Goal: Information Seeking & Learning: Understand process/instructions

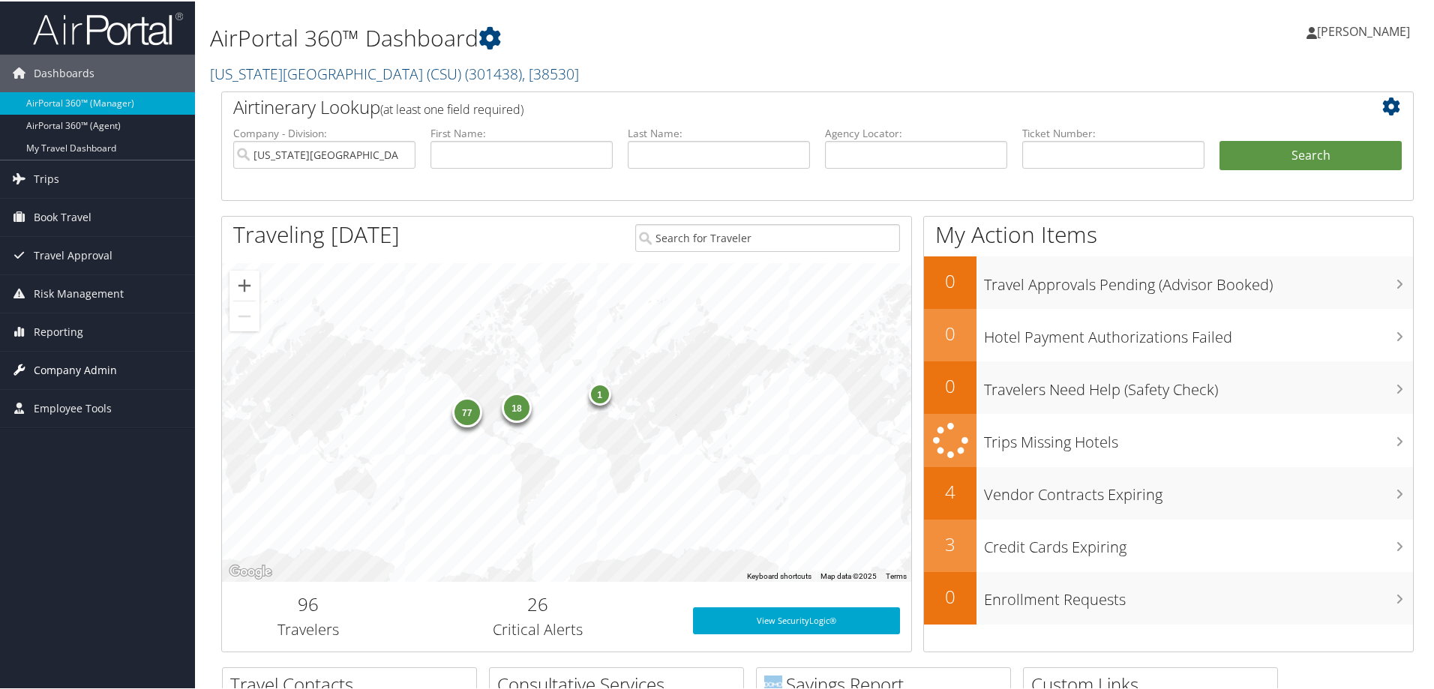
click at [100, 368] on span "Company Admin" at bounding box center [75, 369] width 83 height 38
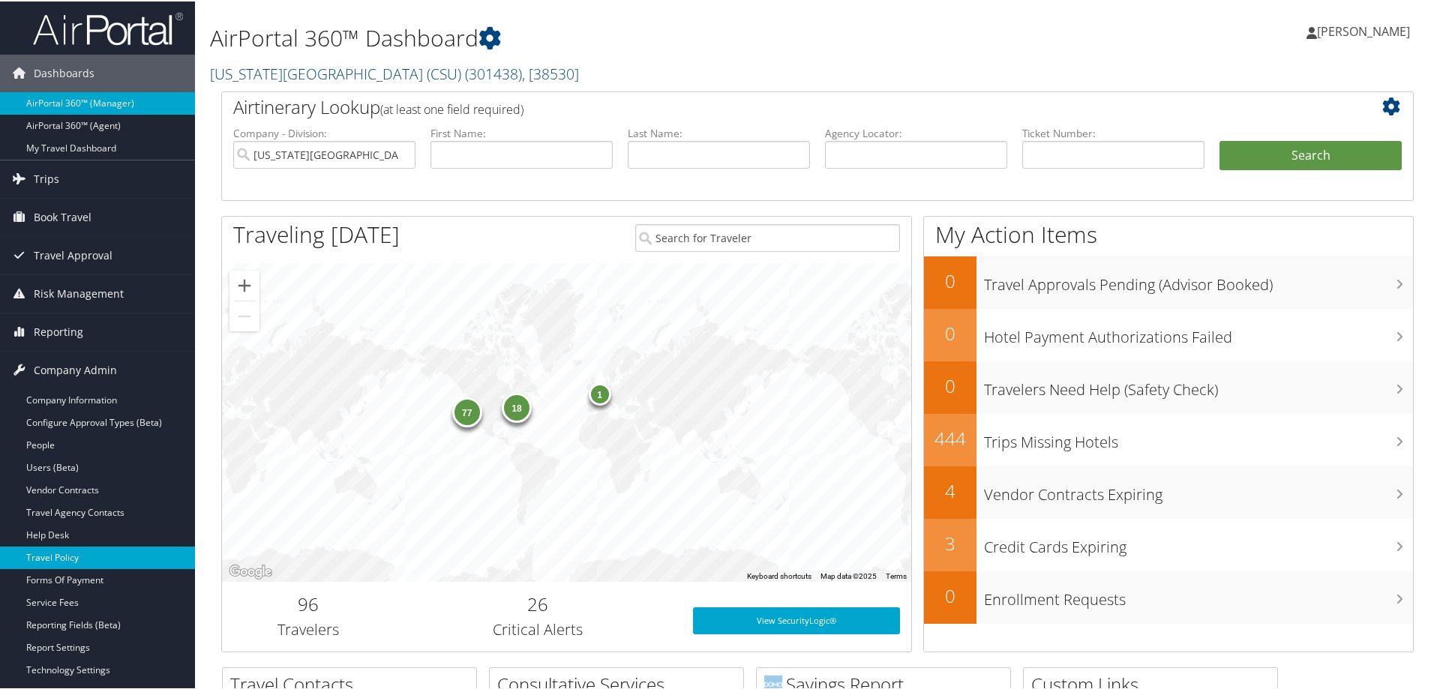
click at [50, 562] on link "Travel Policy" at bounding box center [97, 556] width 195 height 23
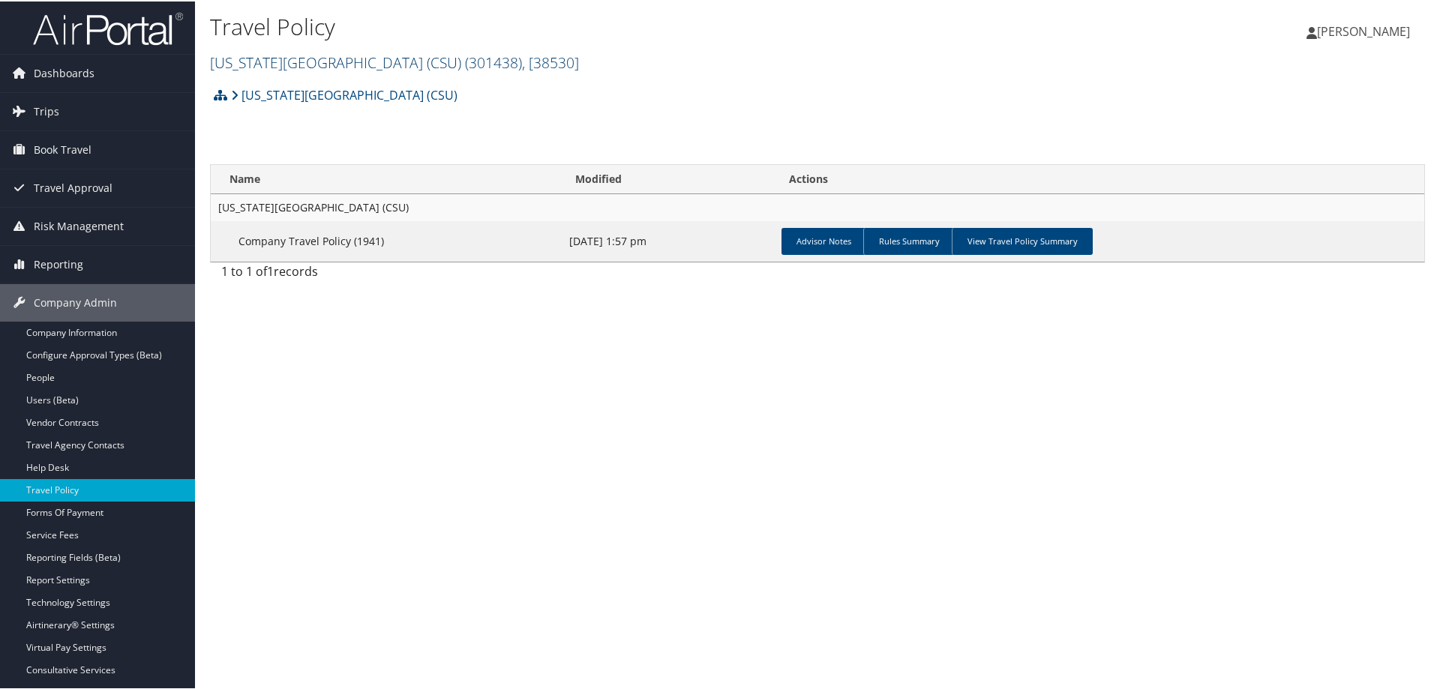
click at [340, 66] on link "California State University (CSU) ( 301438 ) , [ 38530 ]" at bounding box center [394, 61] width 369 height 20
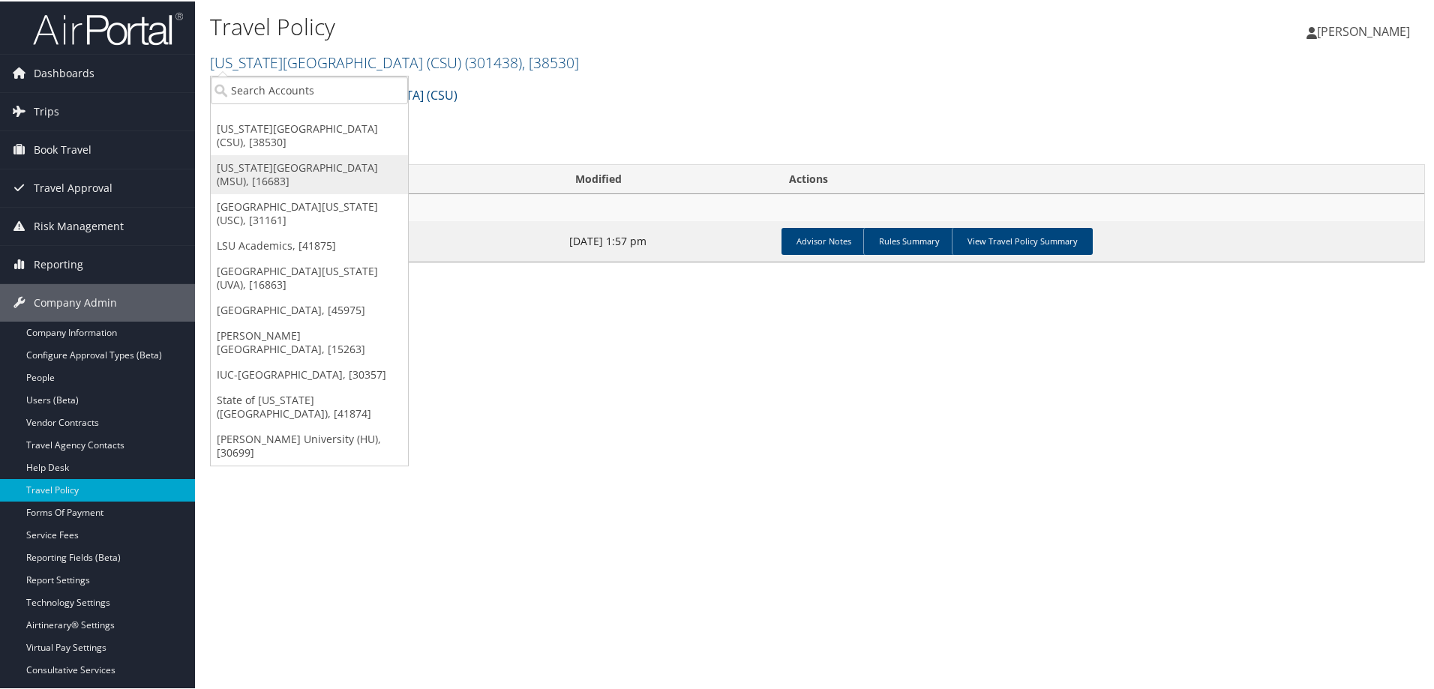
click at [308, 180] on link "[US_STATE][GEOGRAPHIC_DATA] (MSU), [16683]" at bounding box center [309, 173] width 197 height 39
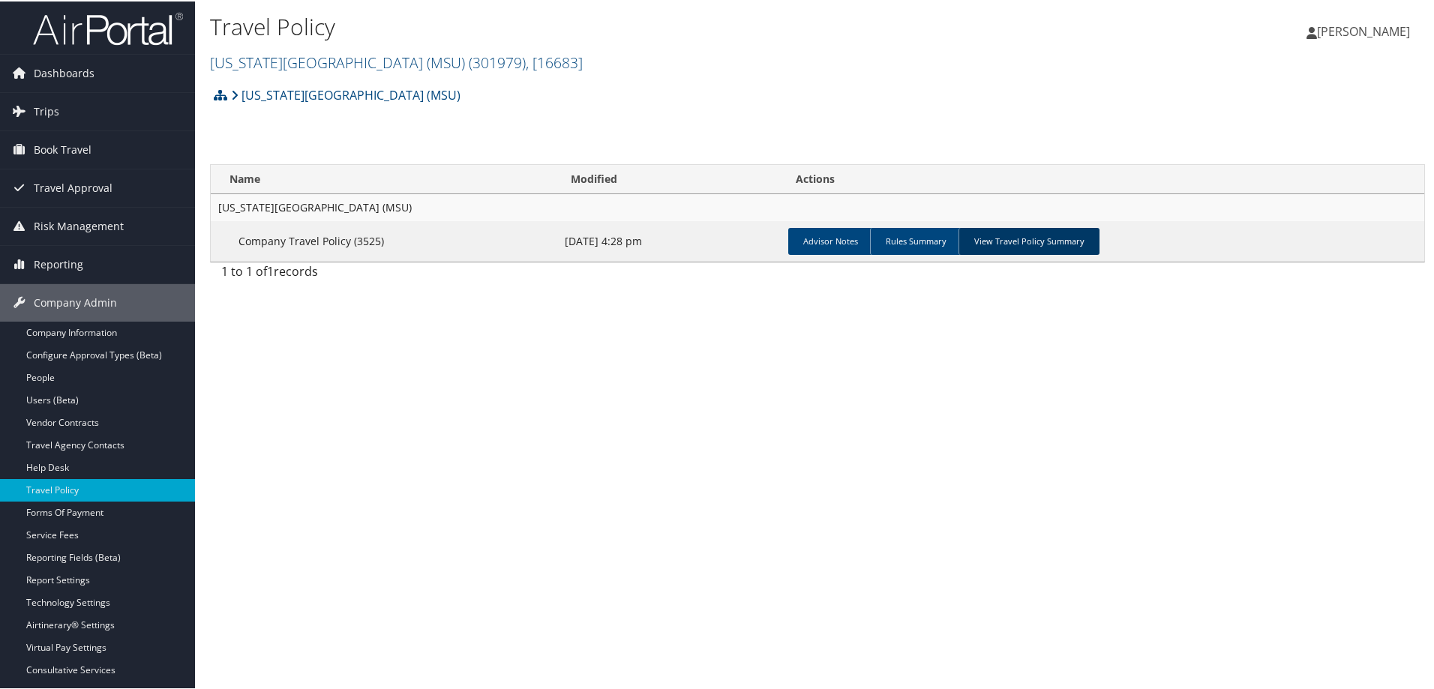
click at [1034, 247] on link "View Travel Policy Summary" at bounding box center [1029, 240] width 141 height 27
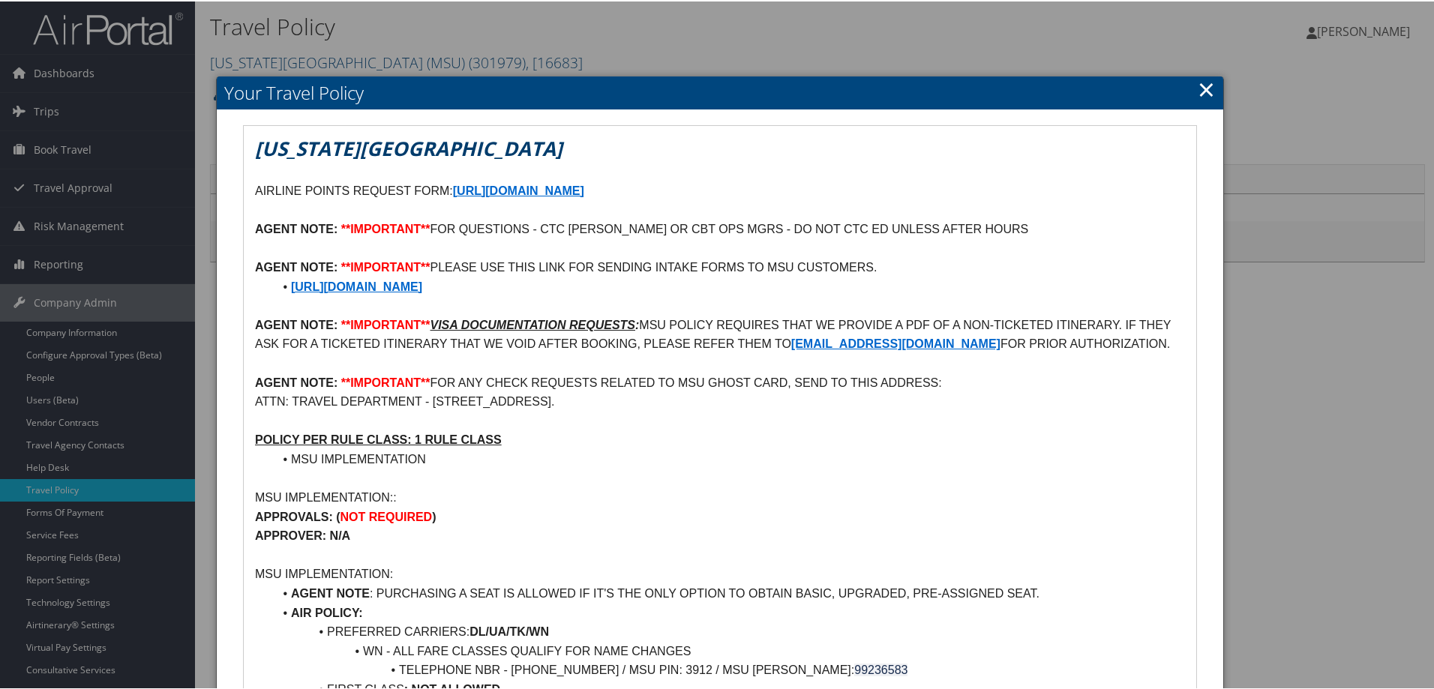
click at [1201, 91] on link "×" at bounding box center [1206, 88] width 17 height 30
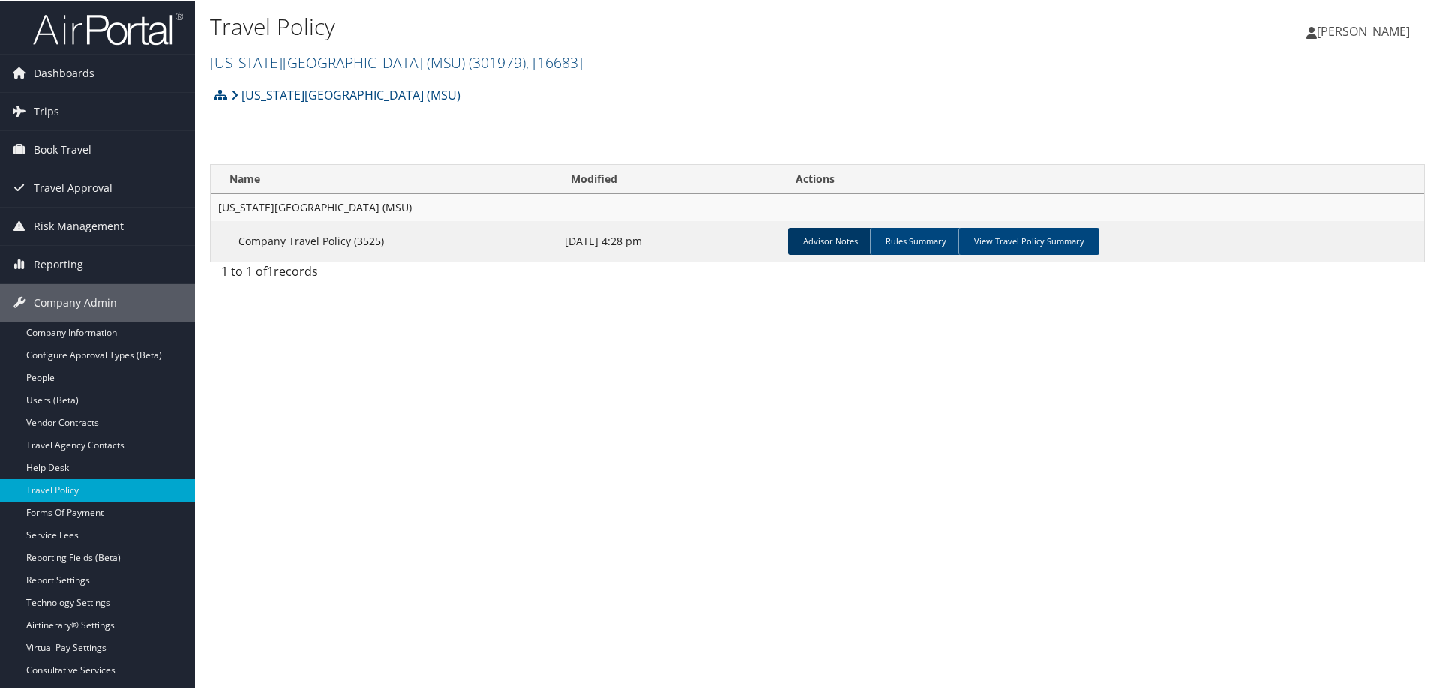
click at [830, 236] on link "Advisor Notes" at bounding box center [830, 240] width 85 height 27
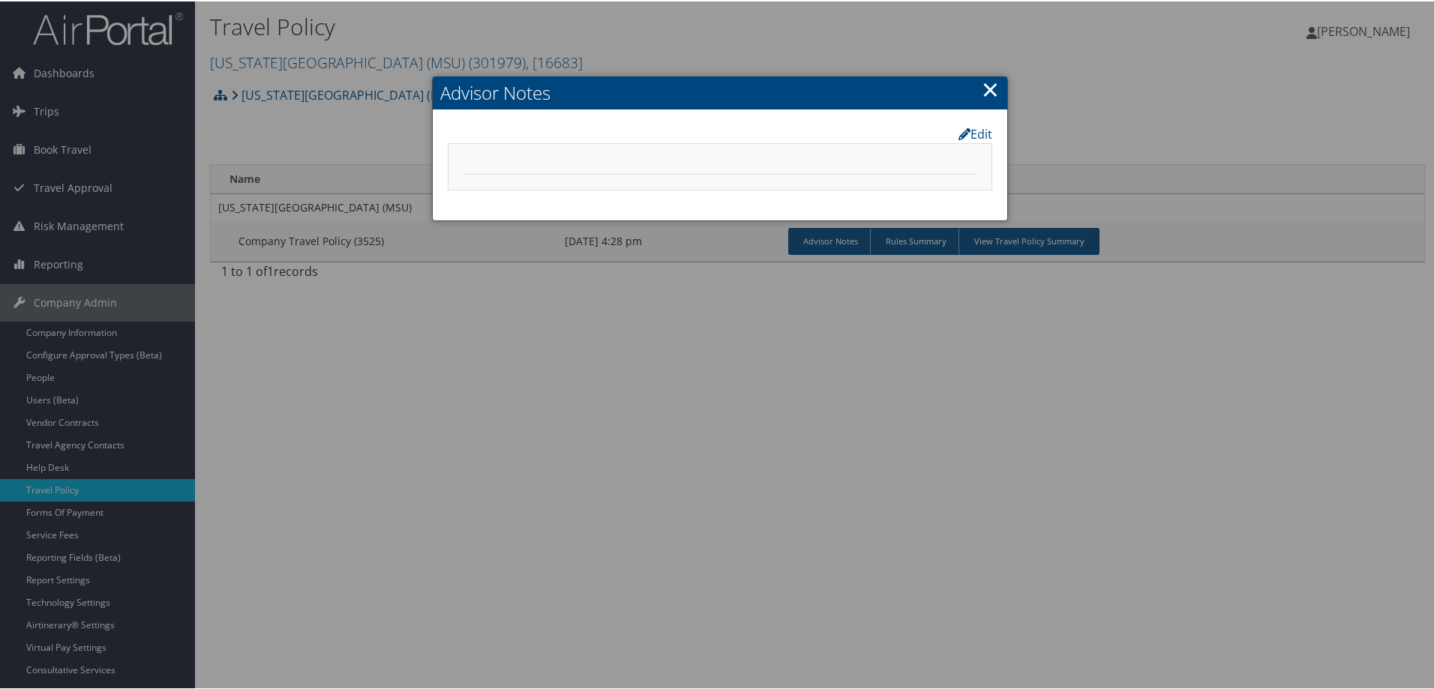
click at [987, 83] on link "×" at bounding box center [990, 88] width 17 height 30
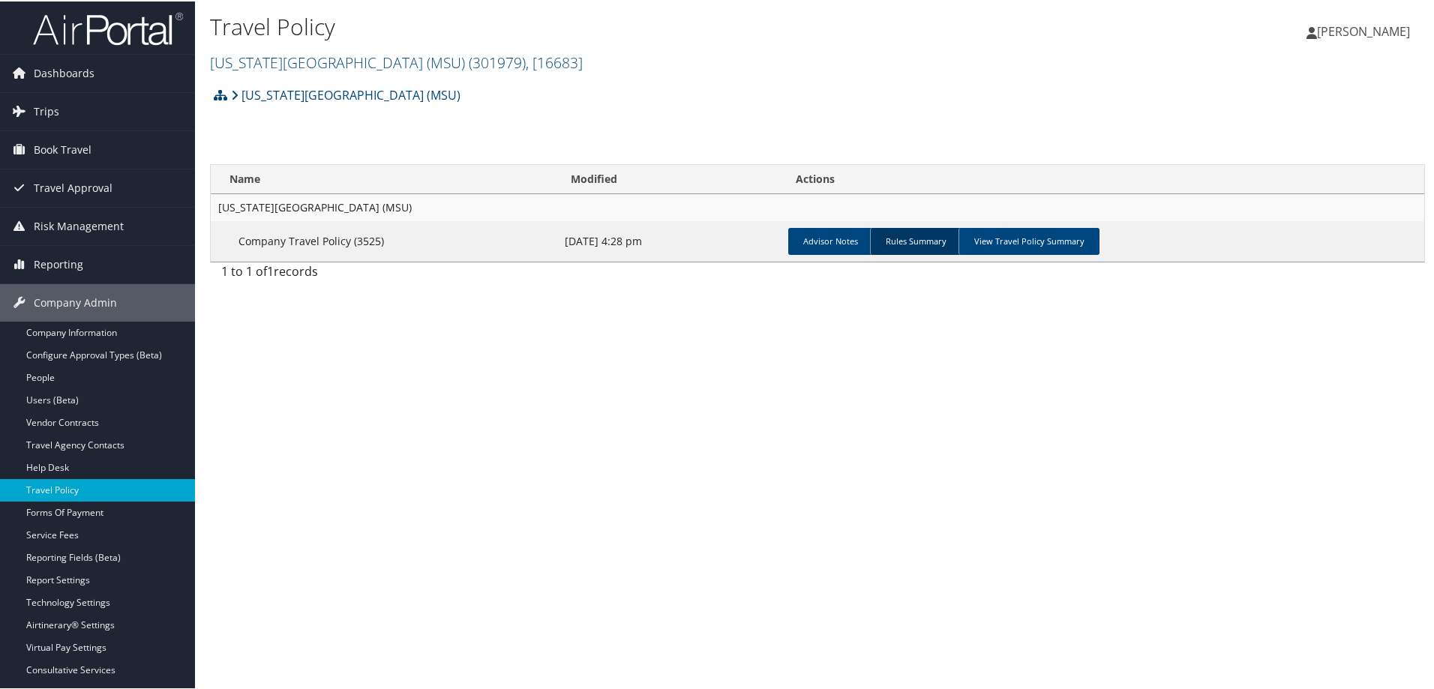
click at [914, 243] on link "Rules Summary" at bounding box center [916, 240] width 92 height 27
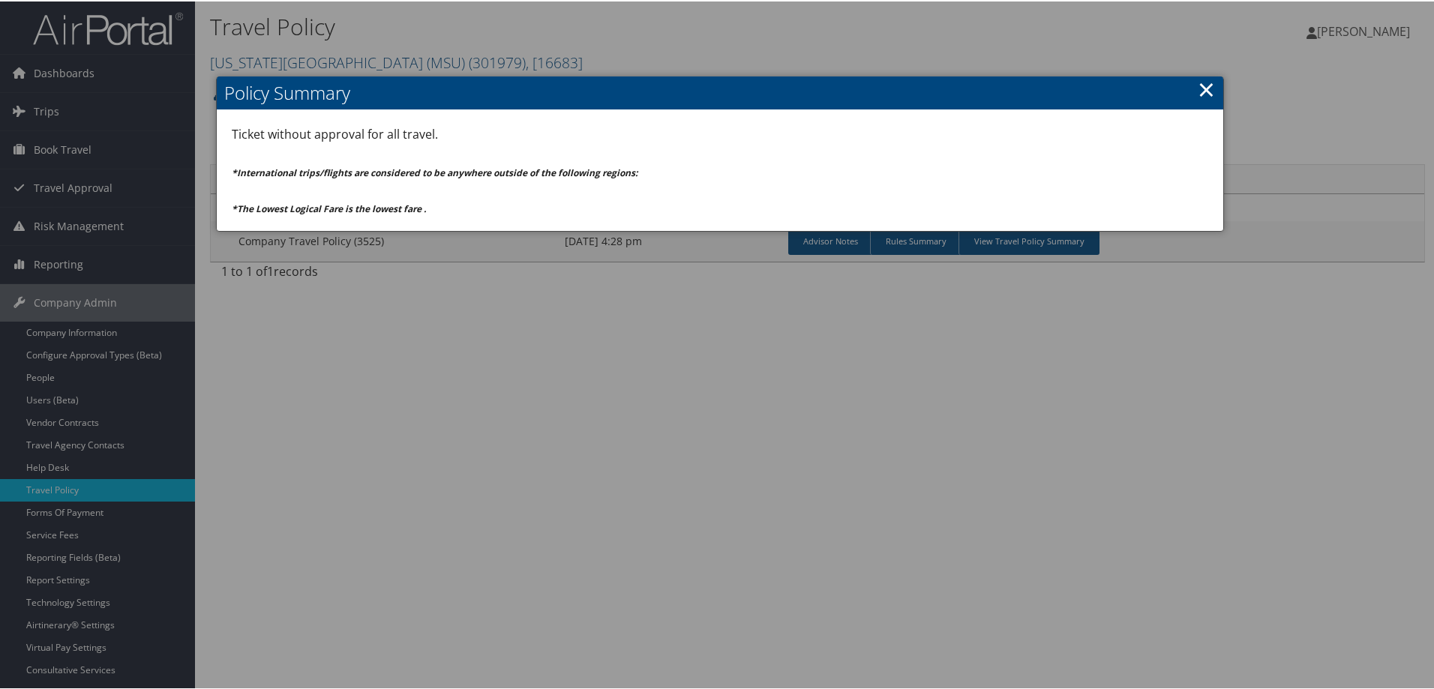
click at [1198, 90] on link "×" at bounding box center [1206, 88] width 17 height 30
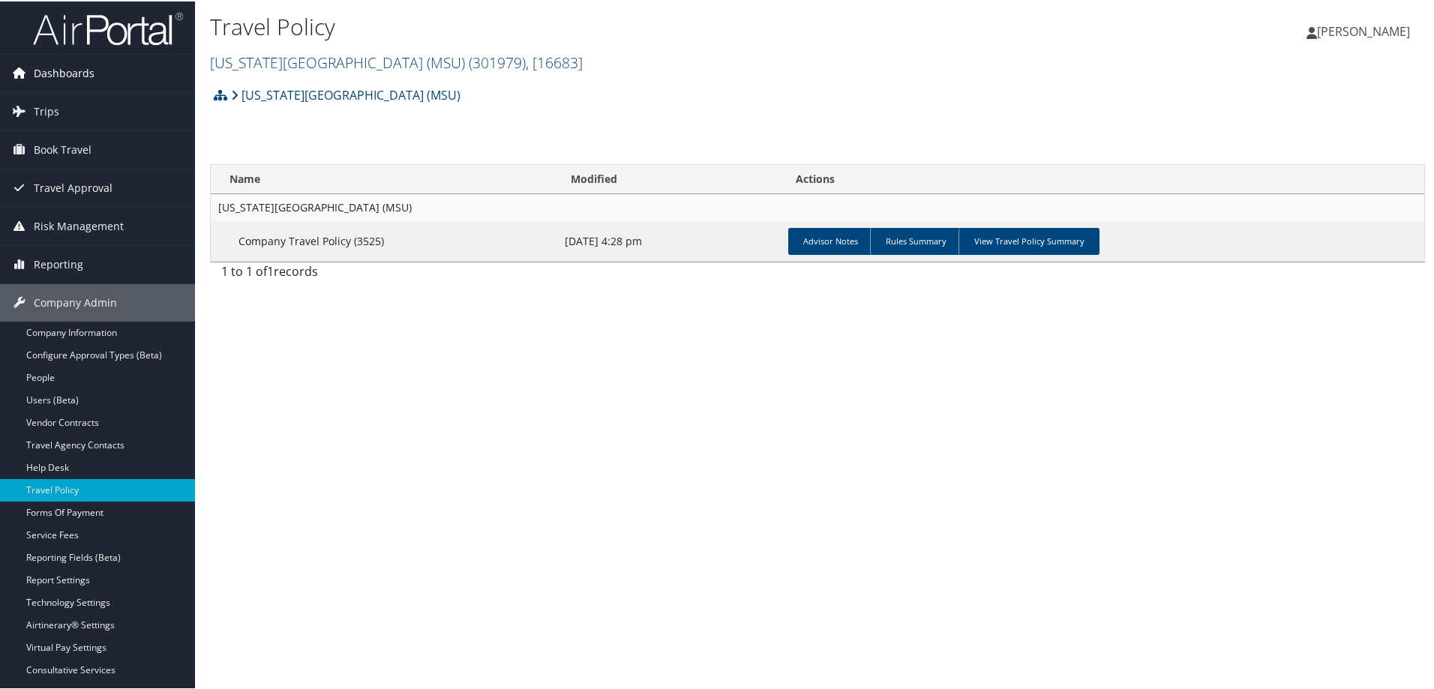
click at [77, 68] on span "Dashboards" at bounding box center [64, 72] width 61 height 38
